Goal: Book appointment/travel/reservation

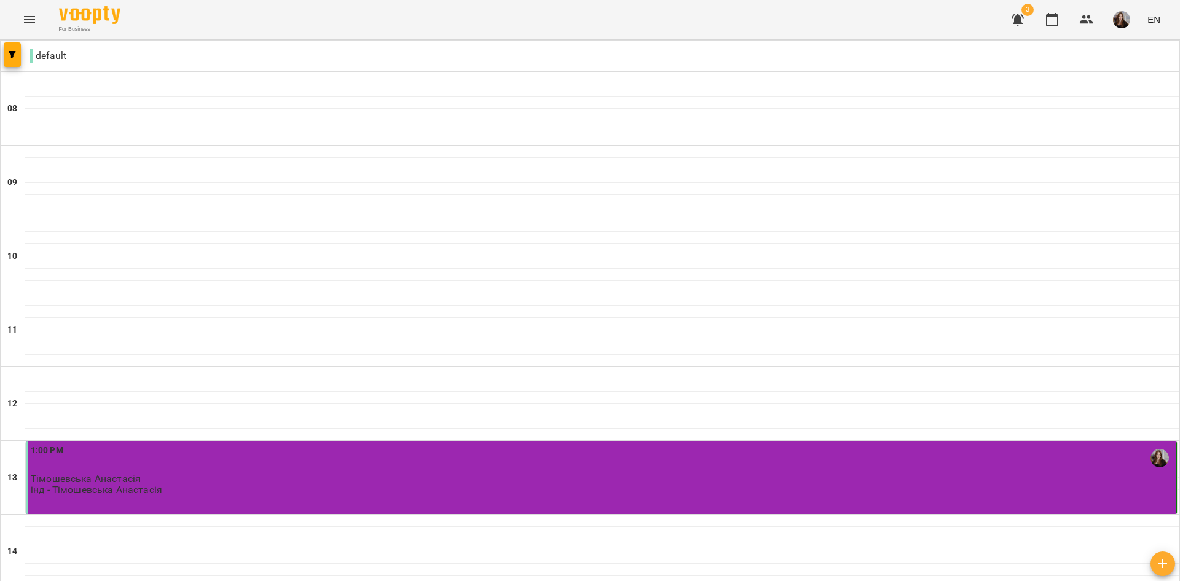
scroll to position [298, 0]
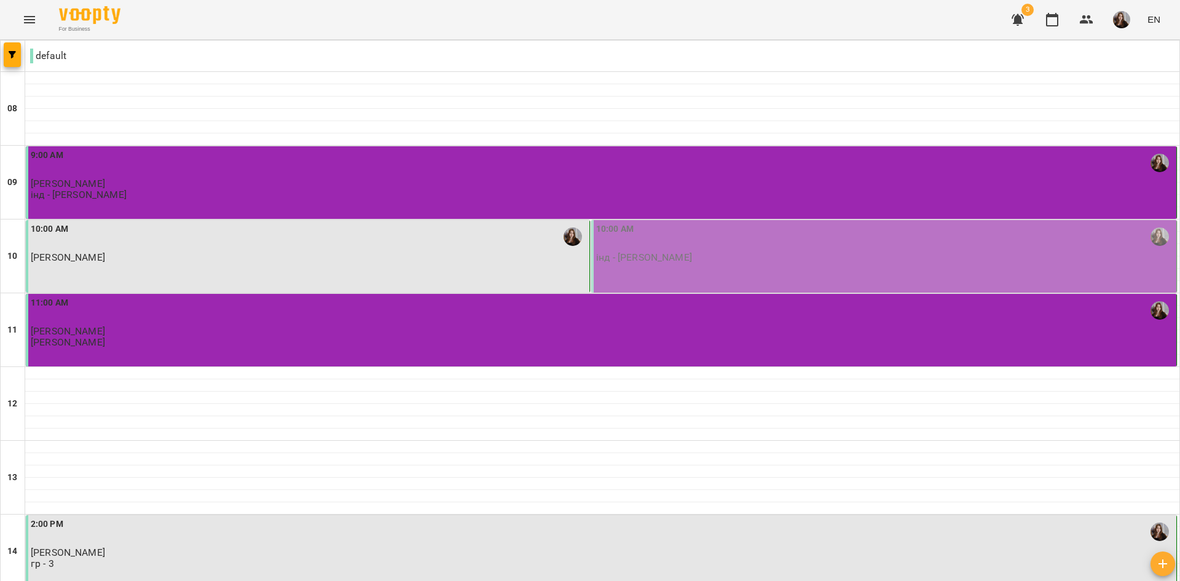
scroll to position [606, 0]
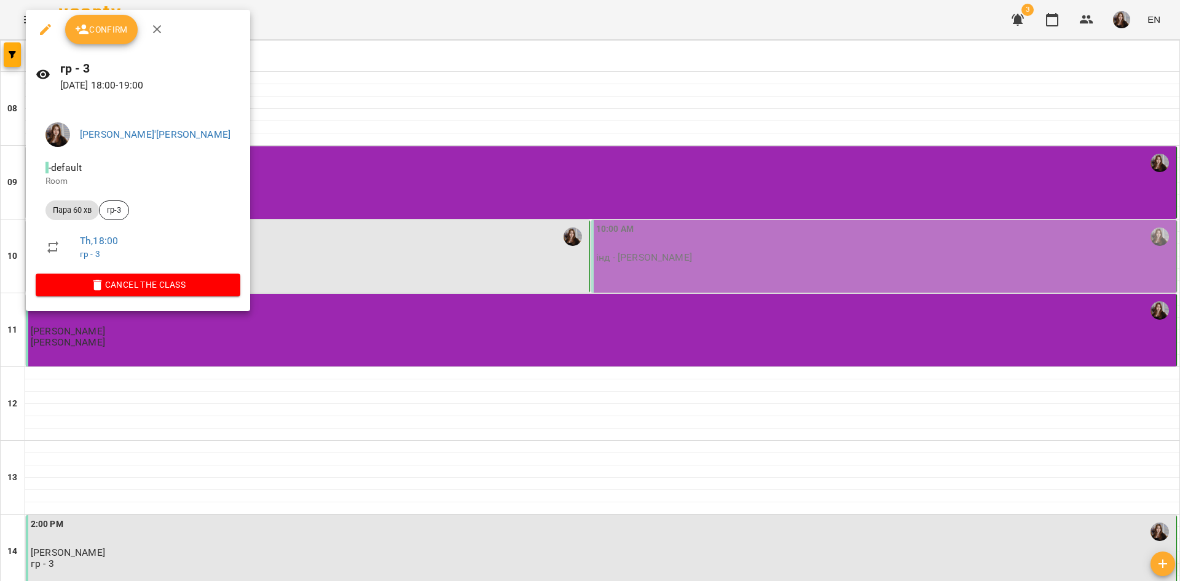
click at [116, 41] on button "Confirm" at bounding box center [101, 30] width 73 height 30
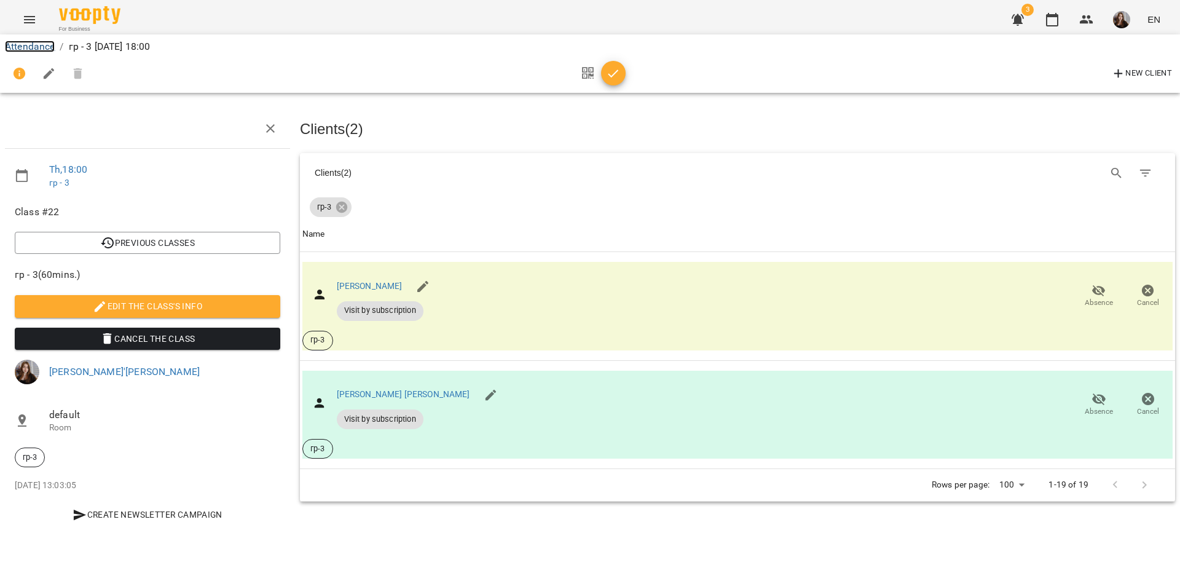
click at [39, 46] on link "Attendance" at bounding box center [30, 47] width 50 height 12
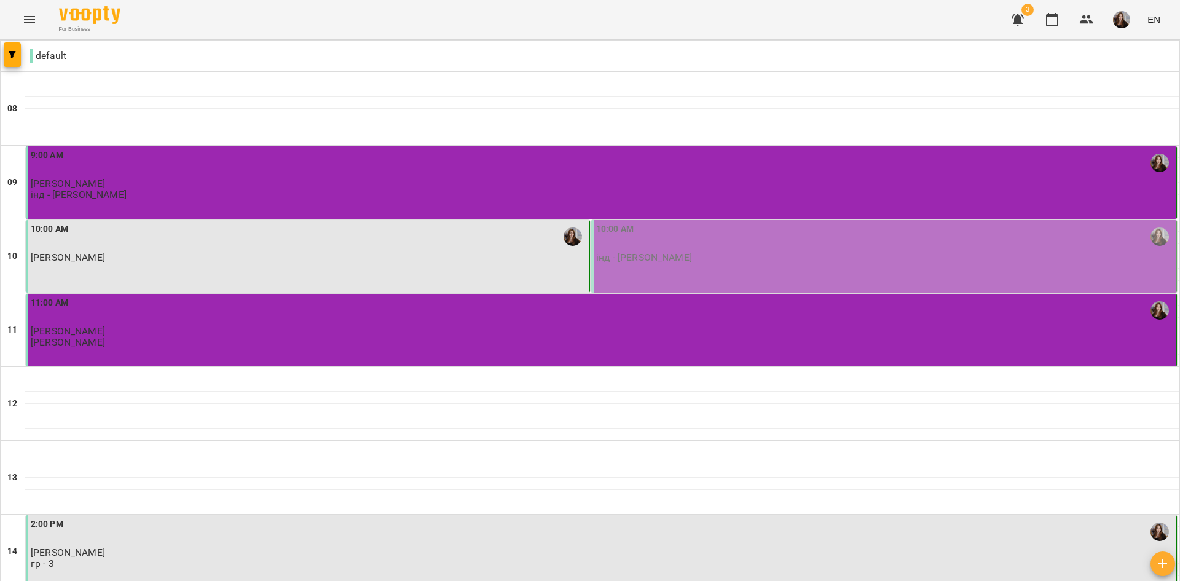
scroll to position [307, 0]
click at [161, 518] on div "2:00 PM" at bounding box center [602, 532] width 1143 height 28
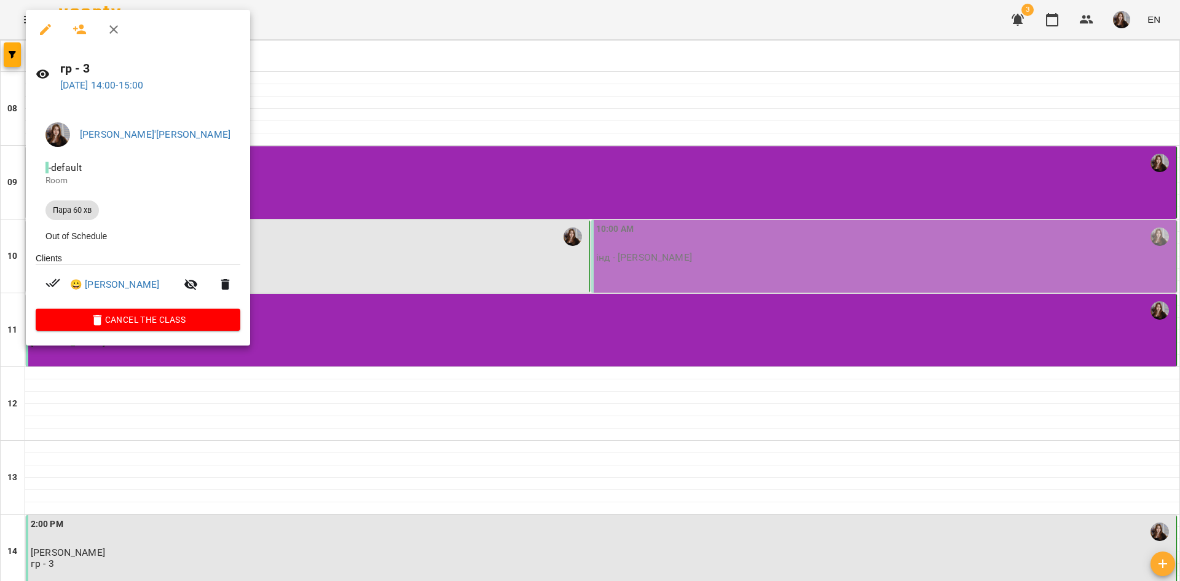
click at [357, 167] on div at bounding box center [590, 290] width 1180 height 581
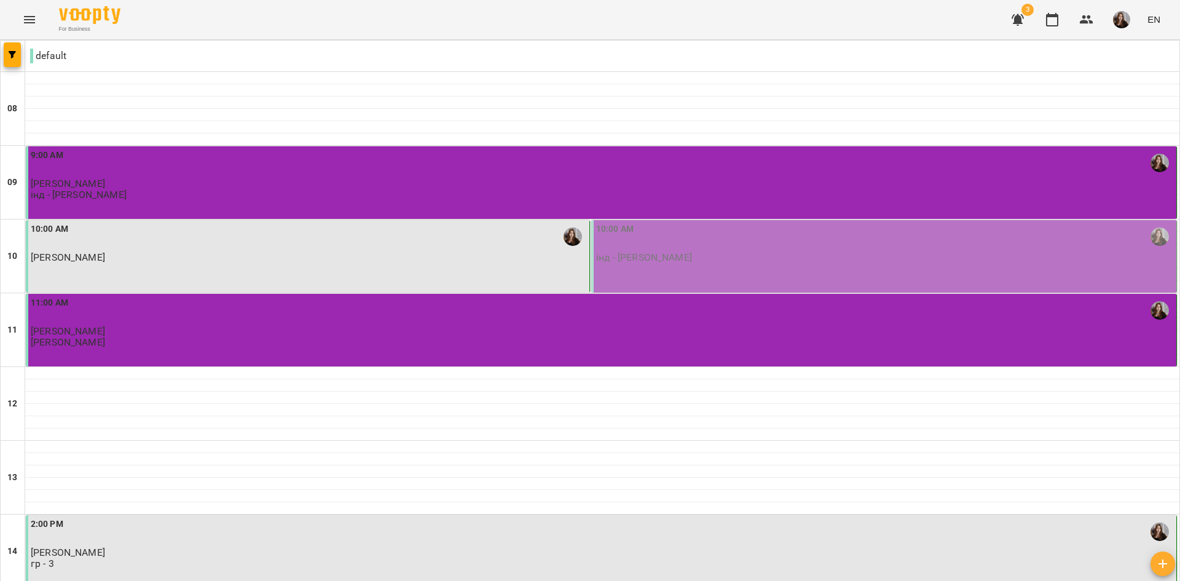
scroll to position [606, 0]
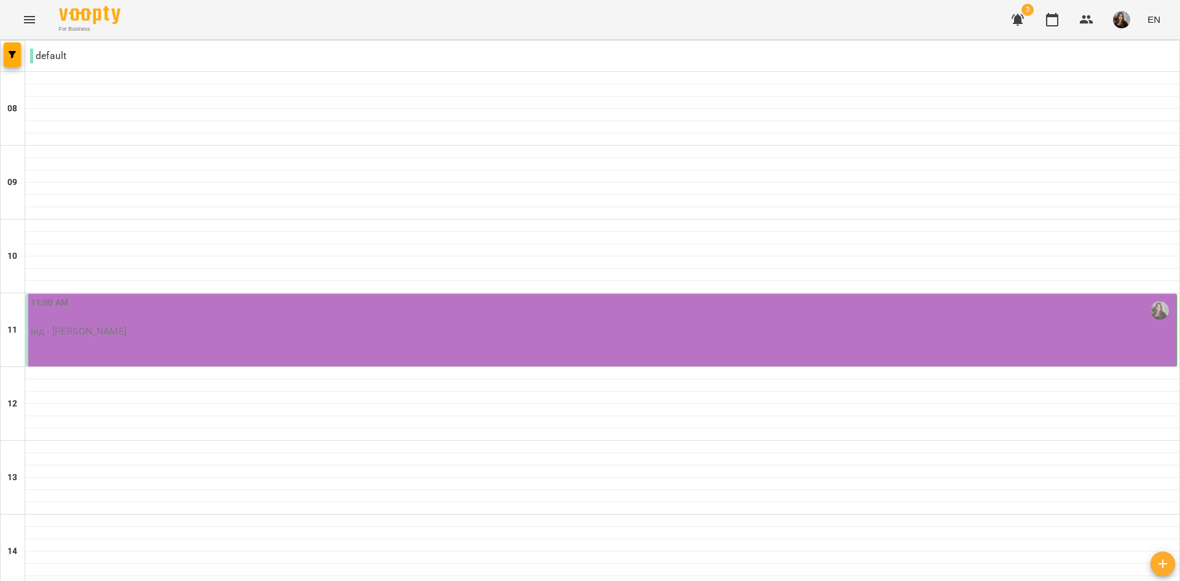
scroll to position [184, 0]
